Goal: Task Accomplishment & Management: Use online tool/utility

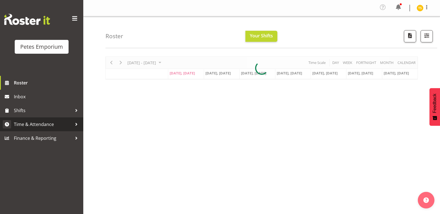
click at [41, 123] on span "Time & Attendance" at bounding box center [43, 124] width 58 height 8
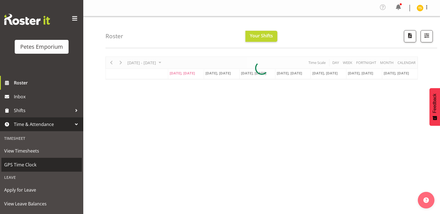
click at [26, 163] on span "GPS Time Clock" at bounding box center [41, 165] width 75 height 8
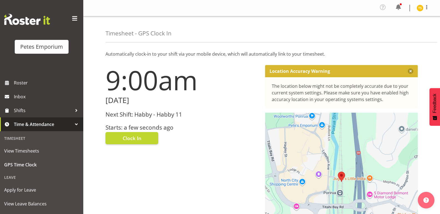
click at [130, 125] on h3 "Starts: a few seconds ago" at bounding box center [181, 128] width 153 height 6
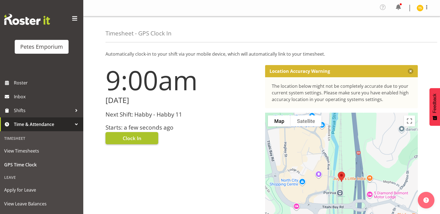
click at [123, 133] on button "Clock In" at bounding box center [131, 138] width 53 height 12
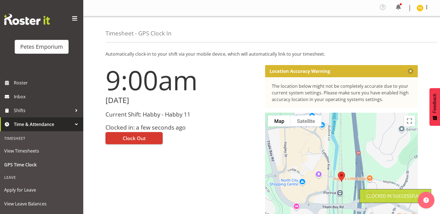
click at [420, 9] on img at bounding box center [419, 8] width 7 height 7
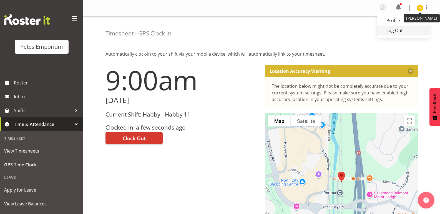
click at [393, 29] on link "Log Out" at bounding box center [402, 31] width 53 height 10
